Goal: Navigation & Orientation: Find specific page/section

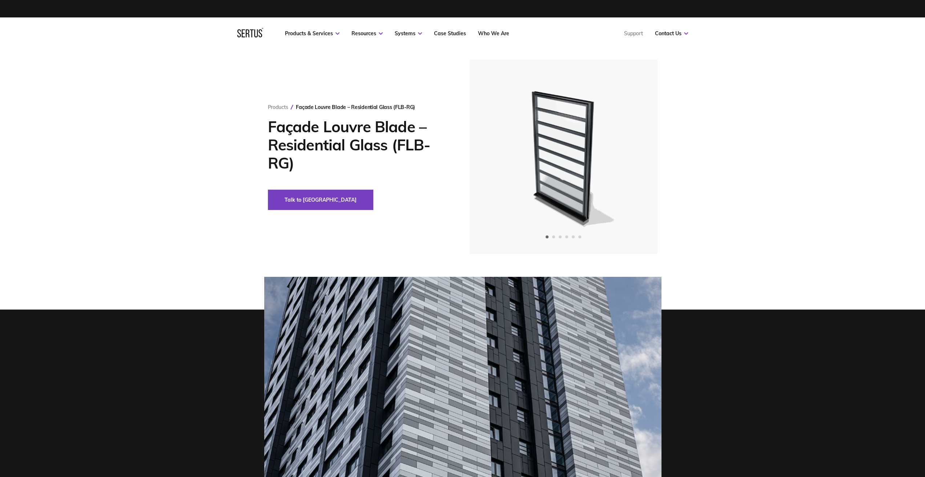
click at [633, 159] on div "Next slide" at bounding box center [632, 157] width 18 height 18
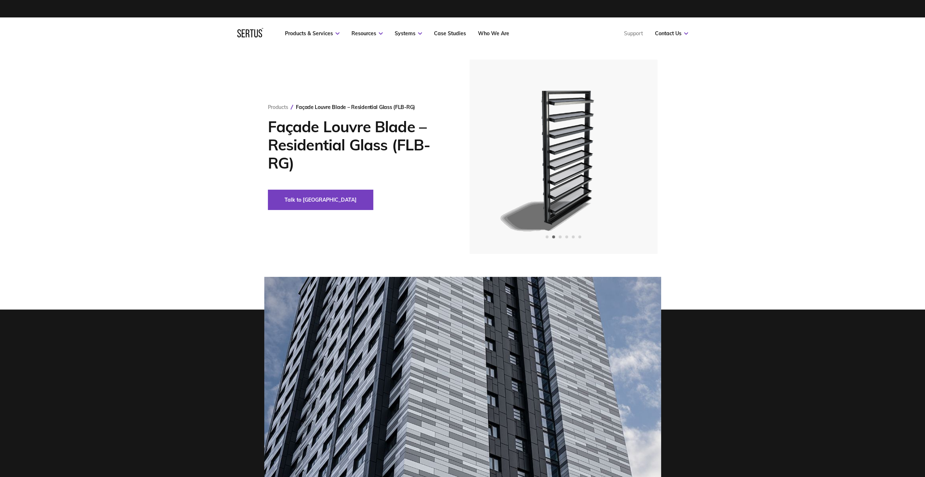
click at [634, 158] on icon "Next slide" at bounding box center [631, 157] width 5 height 4
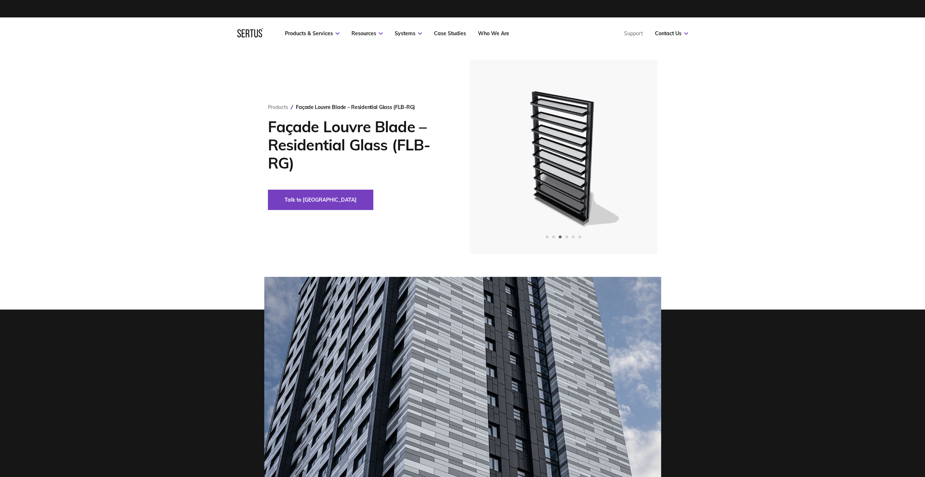
click at [635, 159] on div "Next slide" at bounding box center [632, 157] width 18 height 18
click at [636, 159] on div "Next slide" at bounding box center [632, 157] width 18 height 18
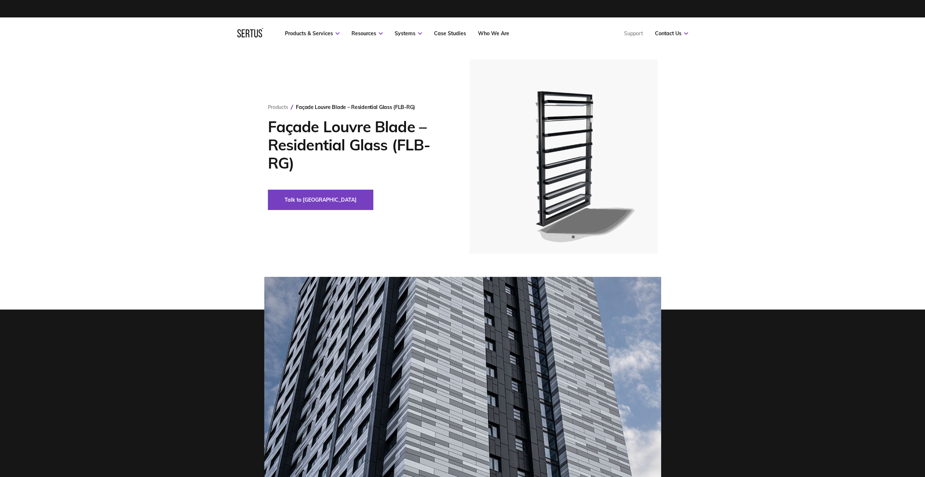
click at [637, 159] on div "Next slide" at bounding box center [632, 157] width 18 height 18
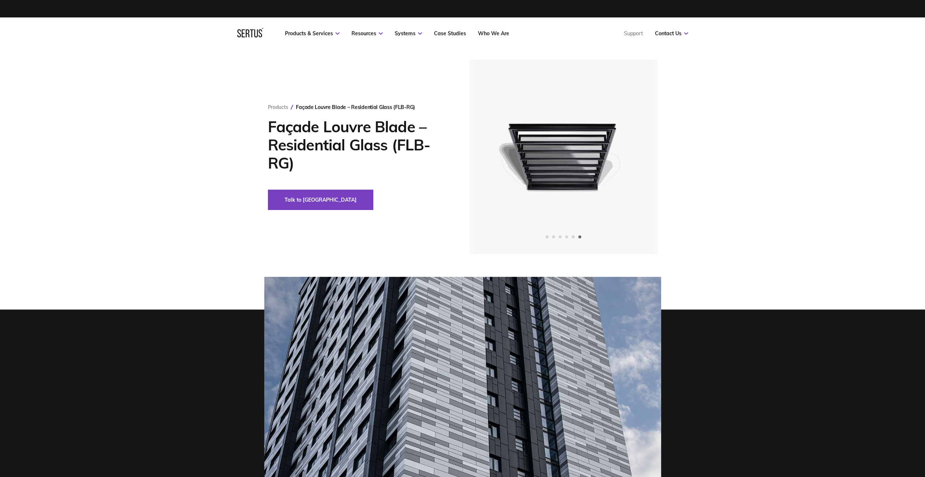
click at [637, 159] on div "Next slide" at bounding box center [632, 157] width 18 height 18
click at [545, 234] on div at bounding box center [564, 157] width 188 height 194
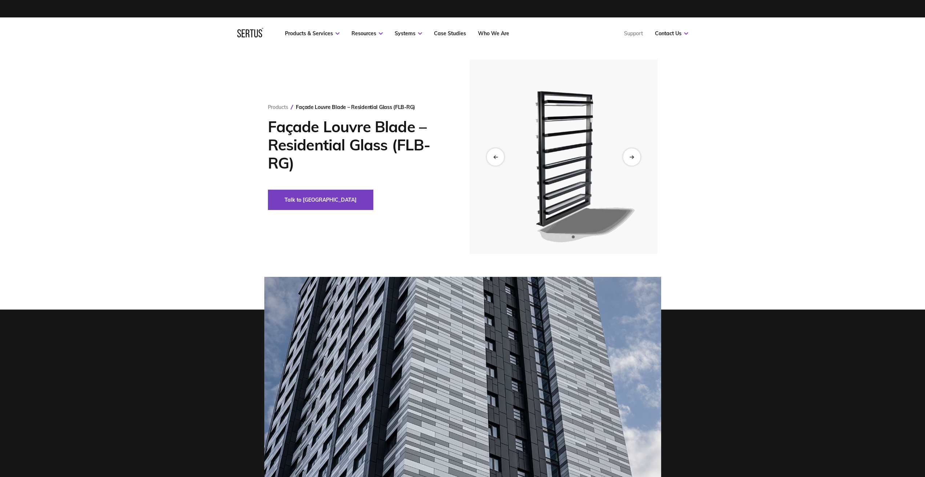
click at [546, 236] on span "Go to slide 1" at bounding box center [547, 237] width 3 height 3
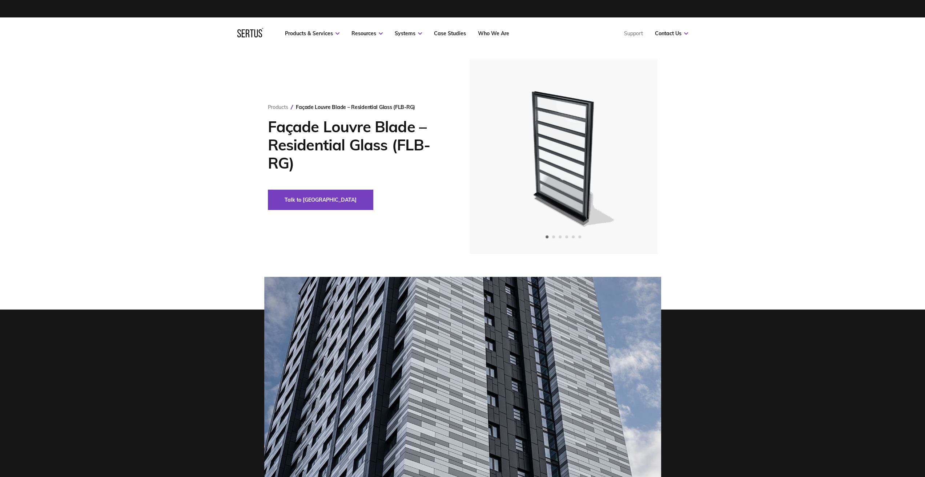
click at [755, 157] on div "Products Façade Louvre Blade – Residential Glass (FLB-RG) Façade Louvre Blade –…" at bounding box center [462, 157] width 925 height 194
